Goal: Find specific fact: Find specific page/section

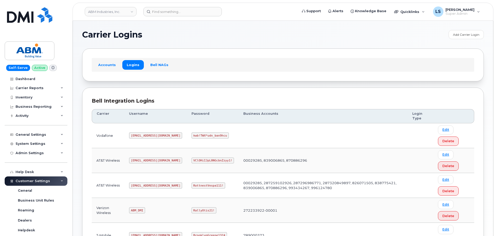
scroll to position [52, 0]
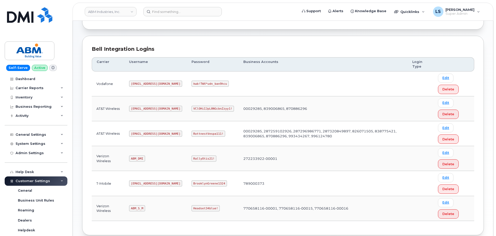
click at [193, 133] on code "RottnestVespa111!" at bounding box center [209, 134] width 34 height 6
click at [193, 132] on code "RottnestVespa111!" at bounding box center [209, 134] width 34 height 6
copy code "RottnestVespa111!"
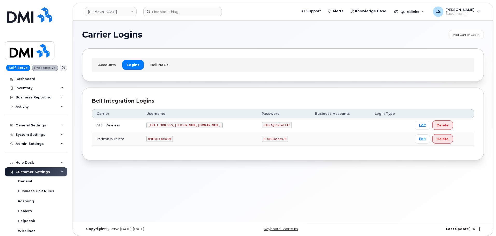
click at [262, 139] on code "P!nkGlasses78" at bounding box center [275, 139] width 26 height 6
copy code "P!nkGlasses78"
